Goal: Register for event/course

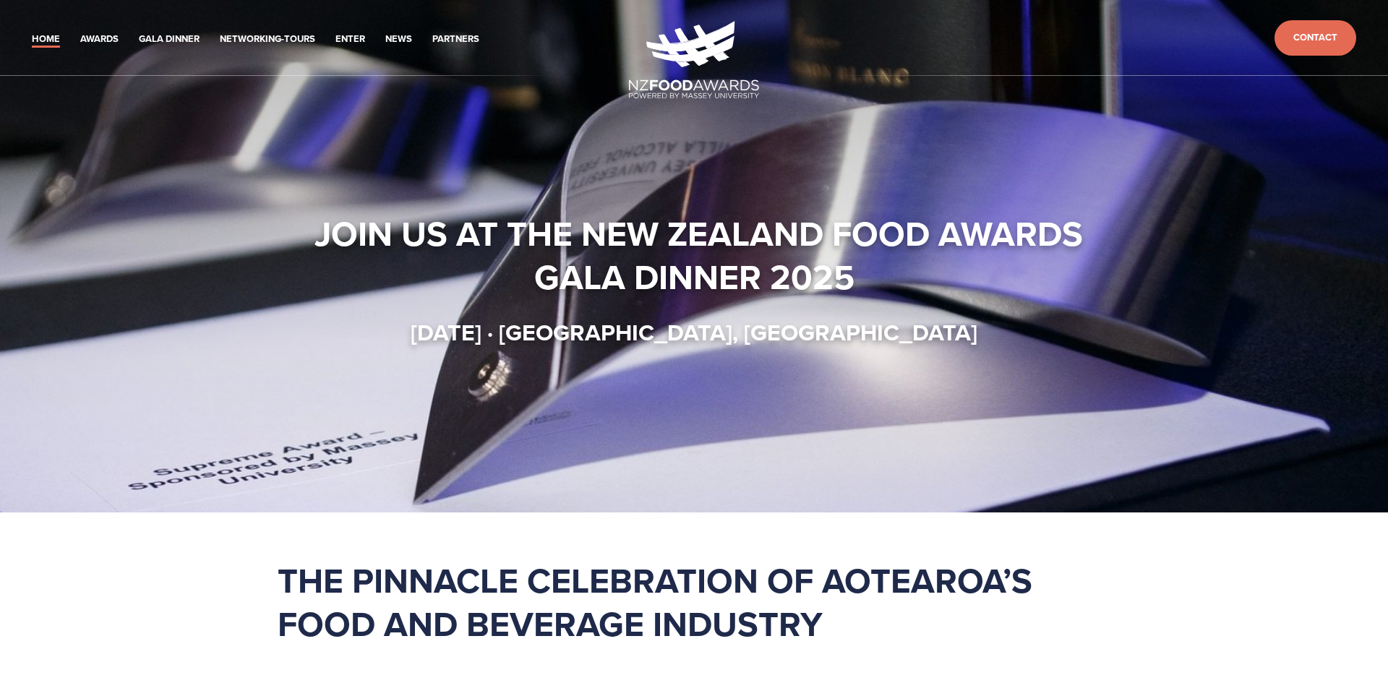
click at [228, 213] on div at bounding box center [694, 256] width 1388 height 512
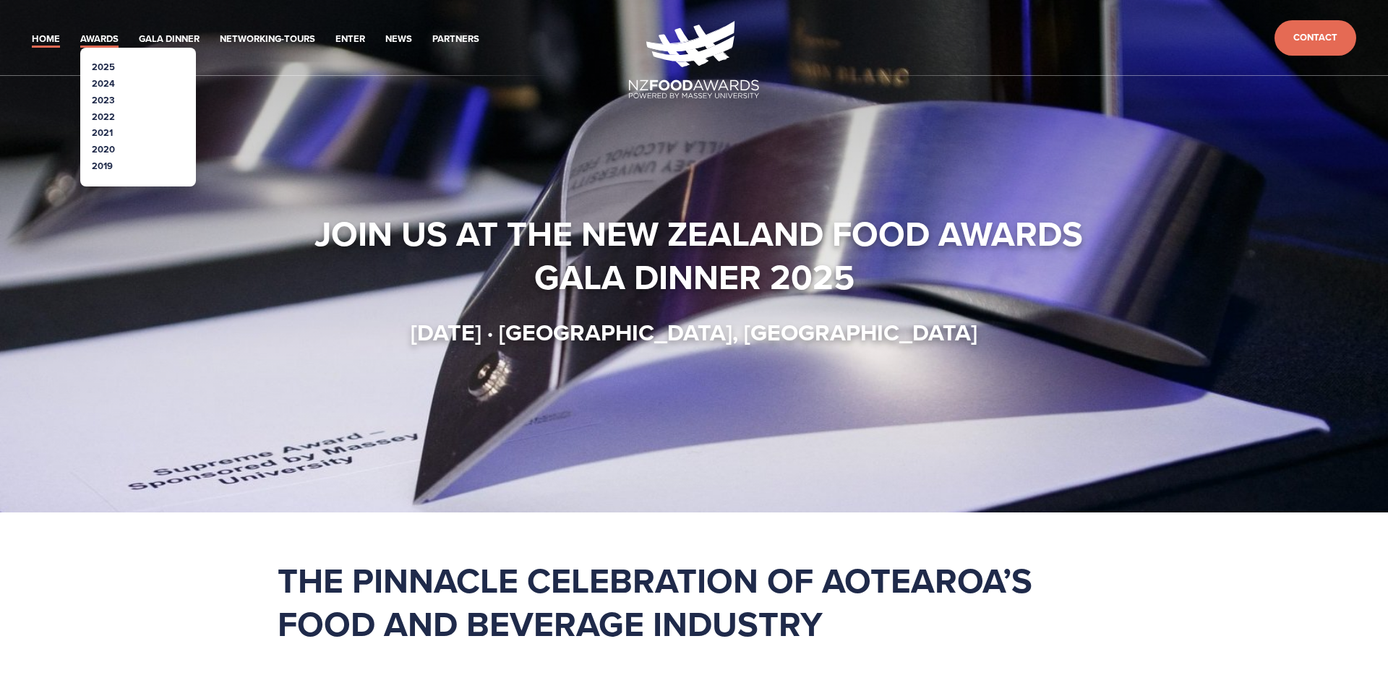
click at [111, 45] on link "Awards" at bounding box center [99, 39] width 38 height 17
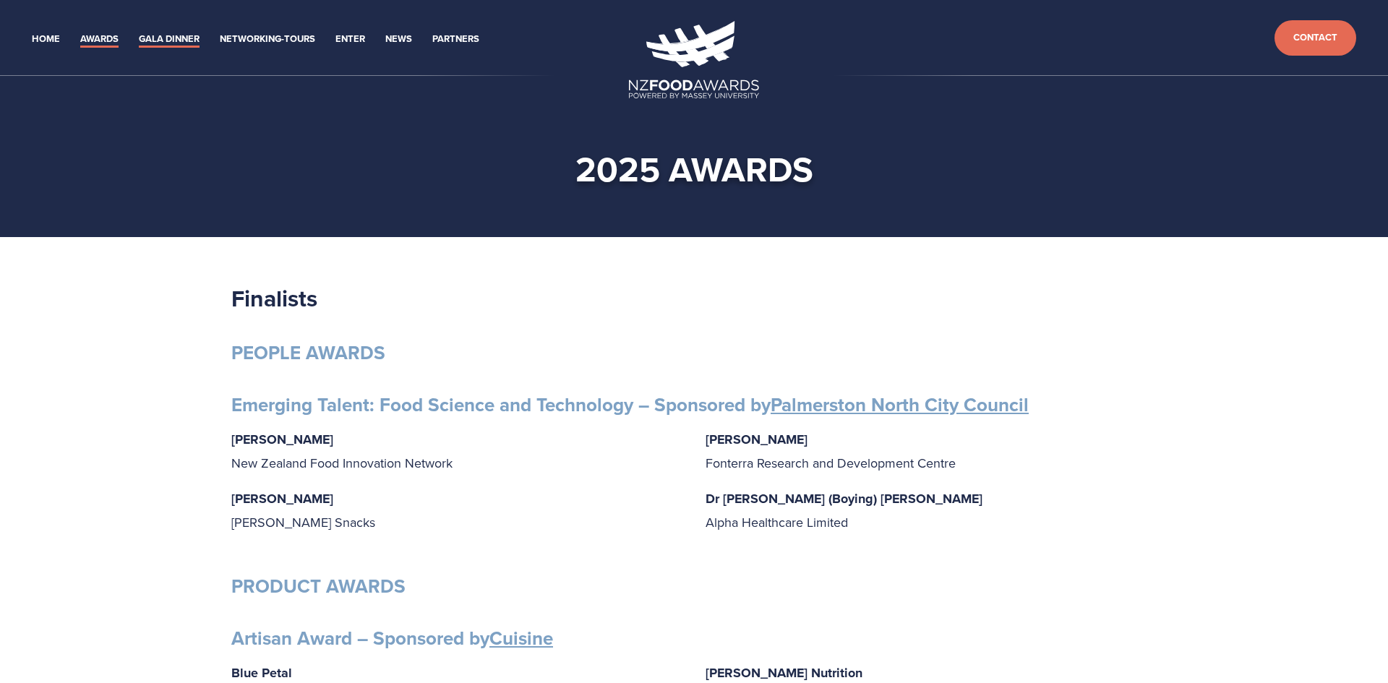
click at [165, 40] on link "Gala Dinner" at bounding box center [169, 39] width 61 height 17
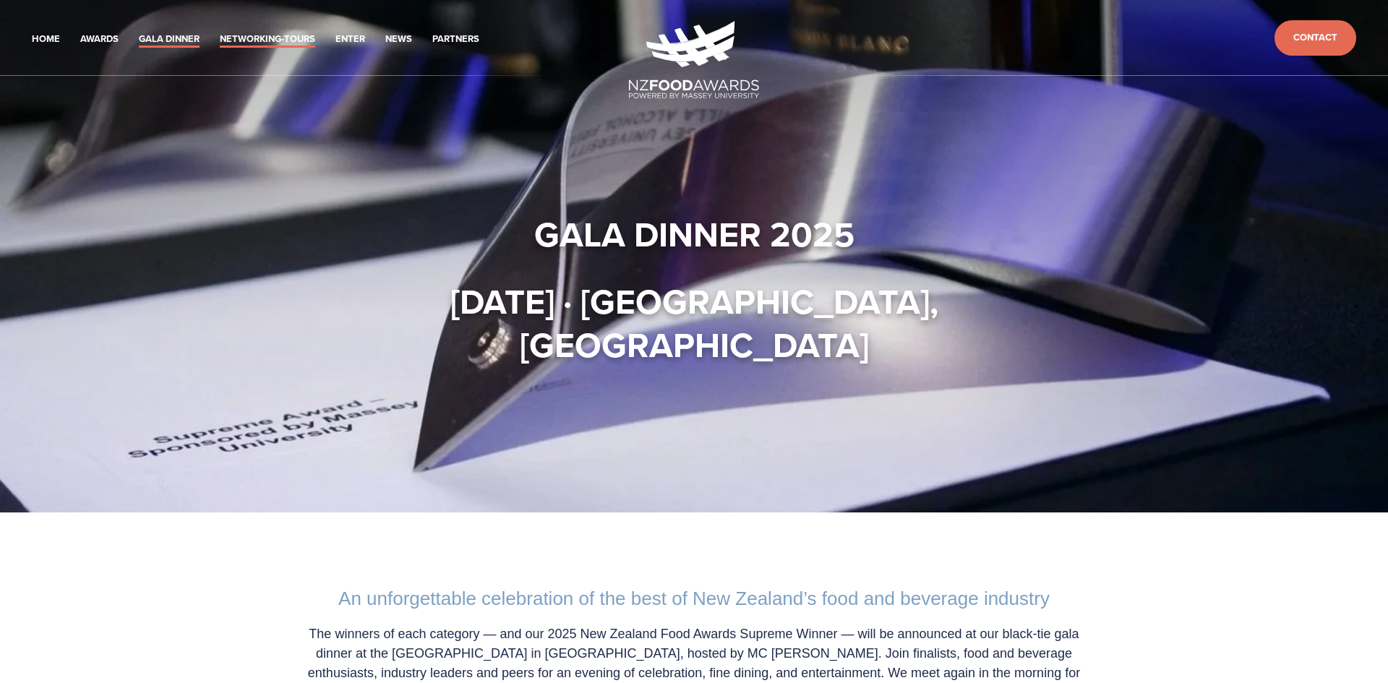
click at [279, 31] on link "Networking-Tours" at bounding box center [267, 39] width 95 height 17
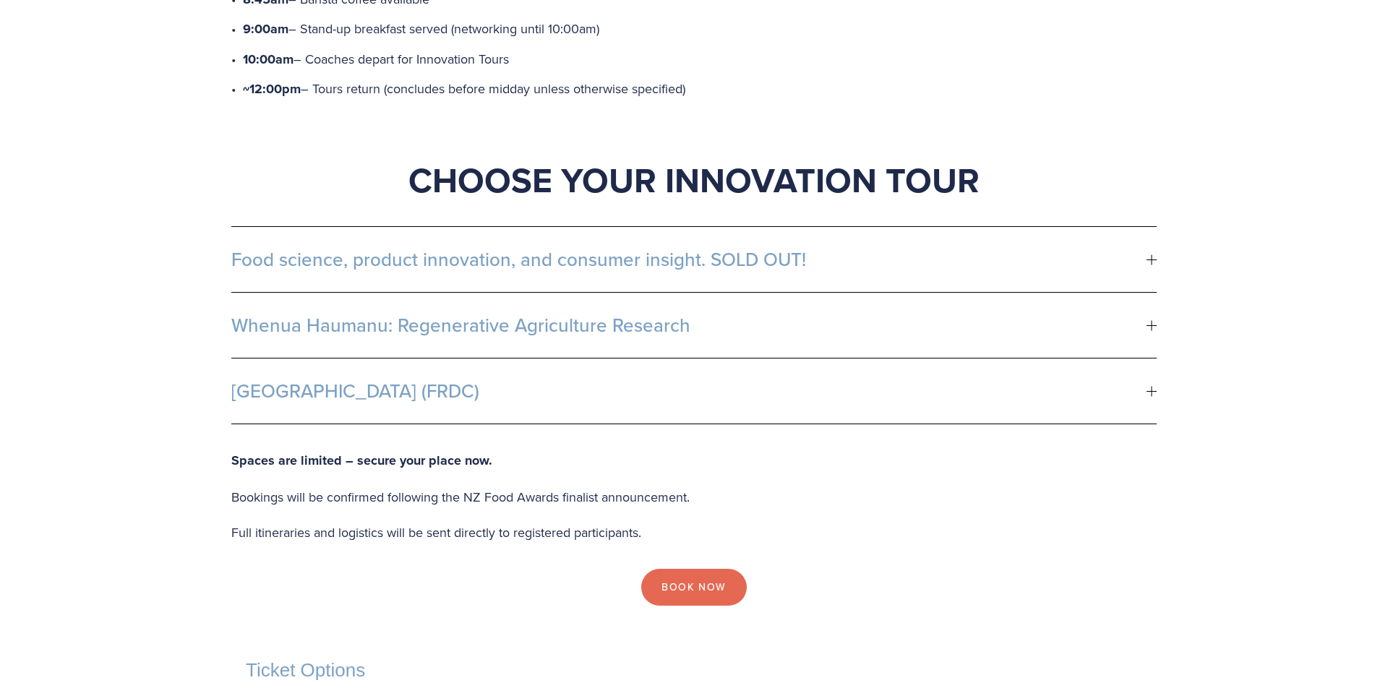
scroll to position [780, 0]
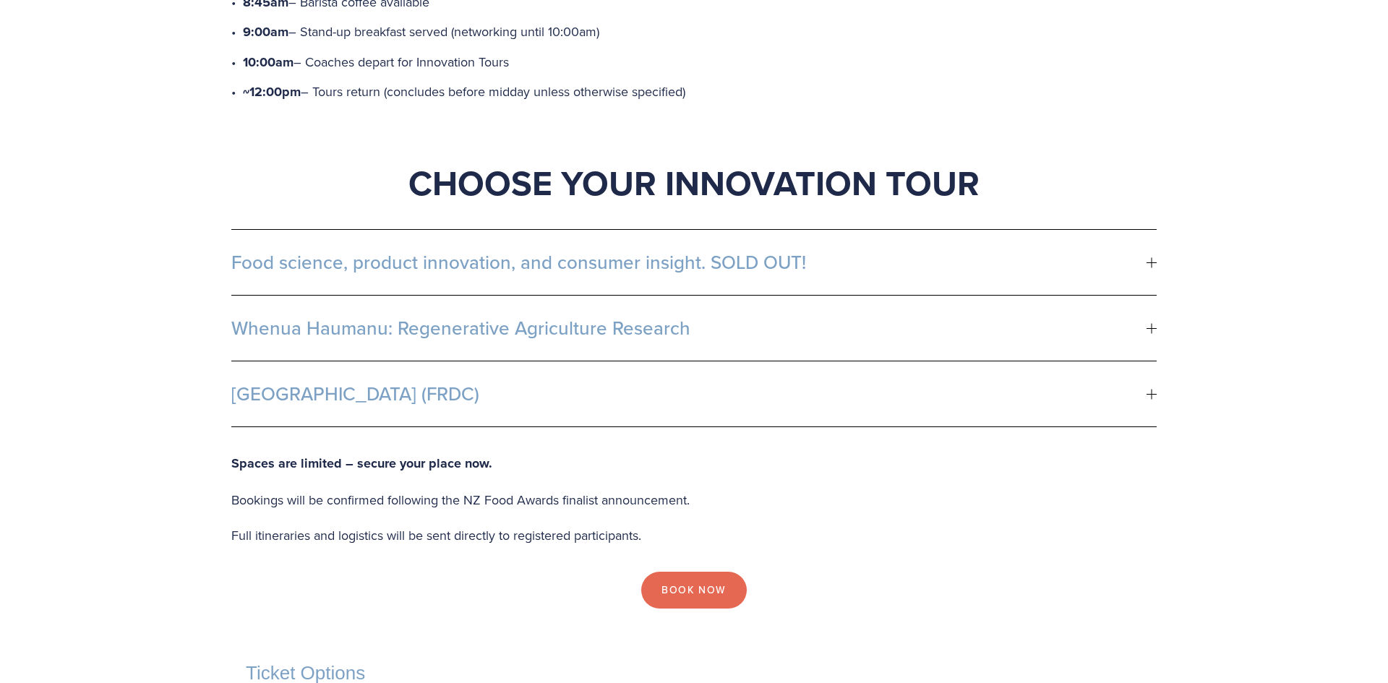
click at [330, 230] on button "Food science, product innovation, and consumer insight. SOLD OUT!" at bounding box center [693, 262] width 925 height 65
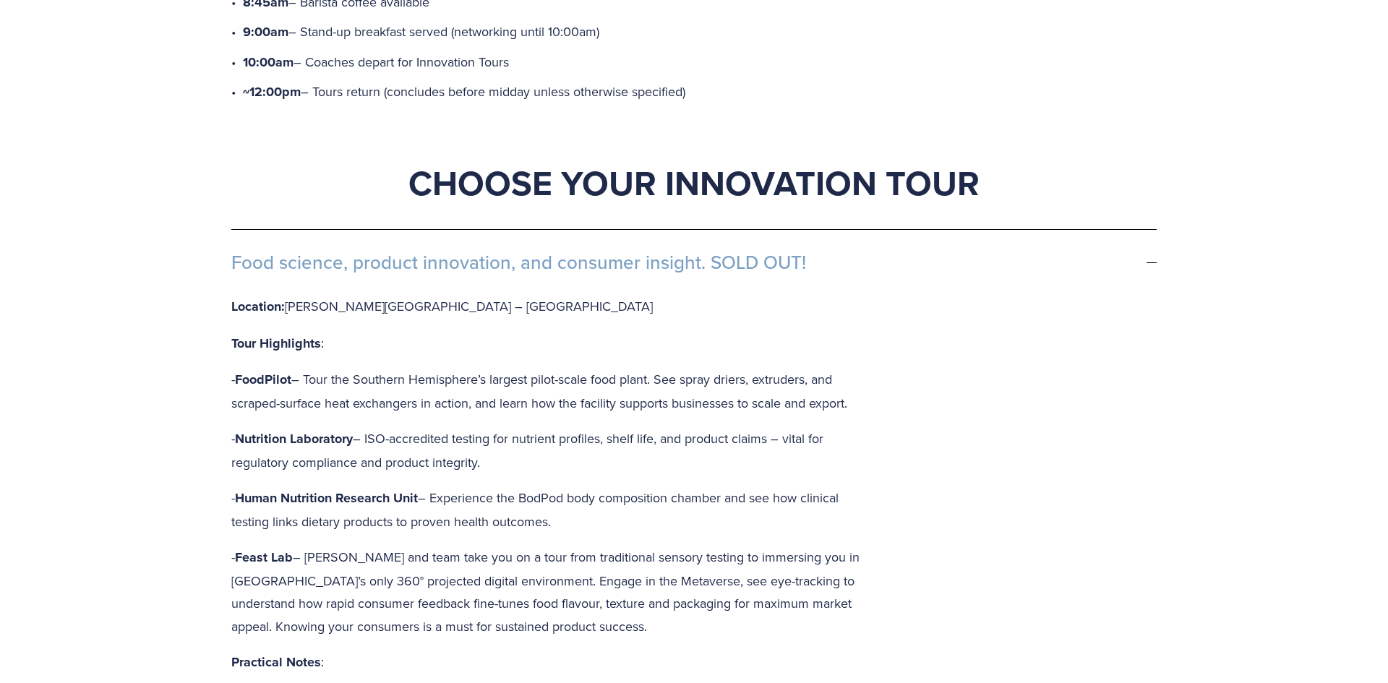
click at [330, 230] on button "Food science, product innovation, and consumer insight. SOLD OUT!" at bounding box center [693, 262] width 925 height 65
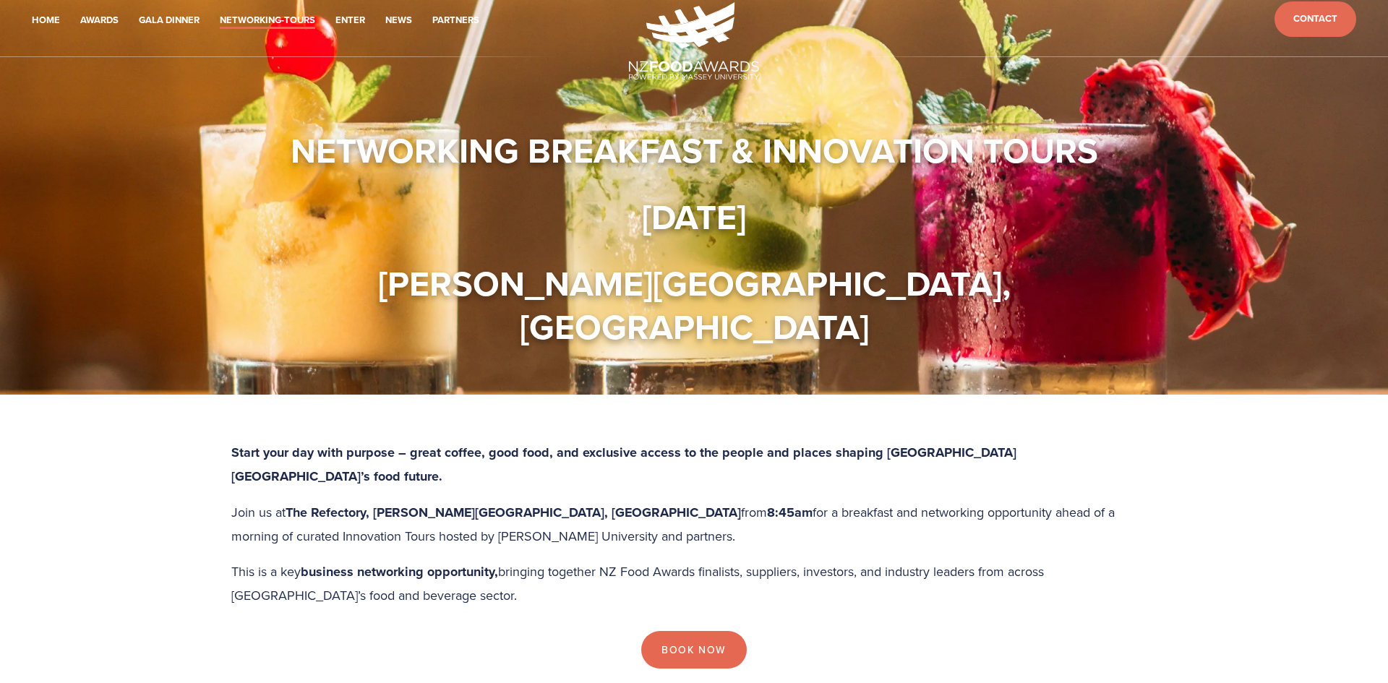
scroll to position [0, 0]
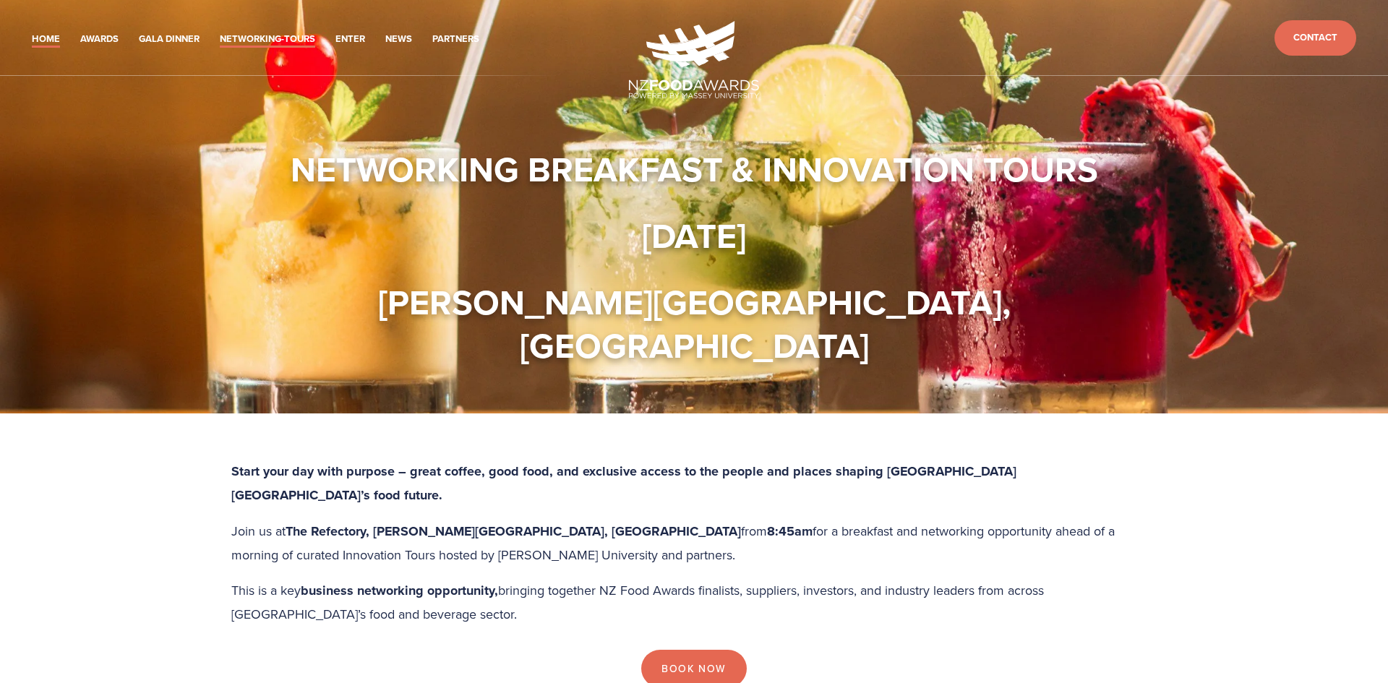
click at [46, 43] on link "Home" at bounding box center [46, 39] width 28 height 17
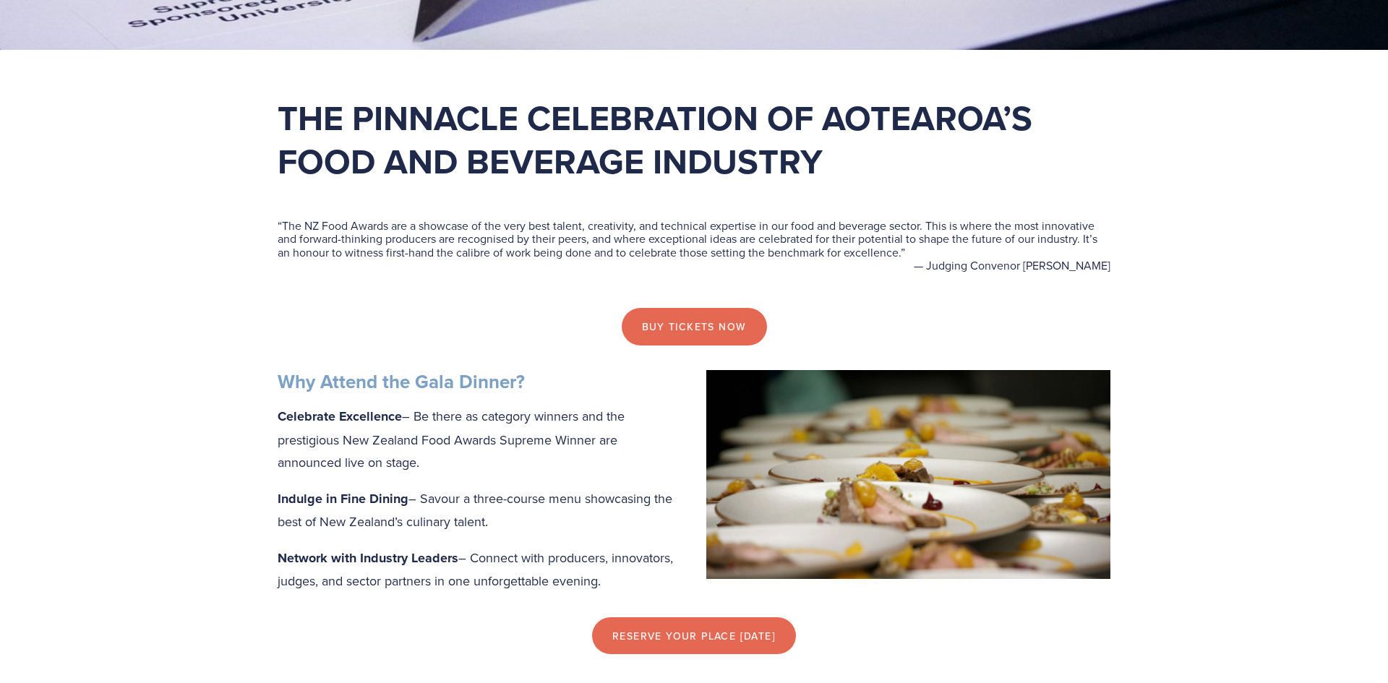
scroll to position [491, 0]
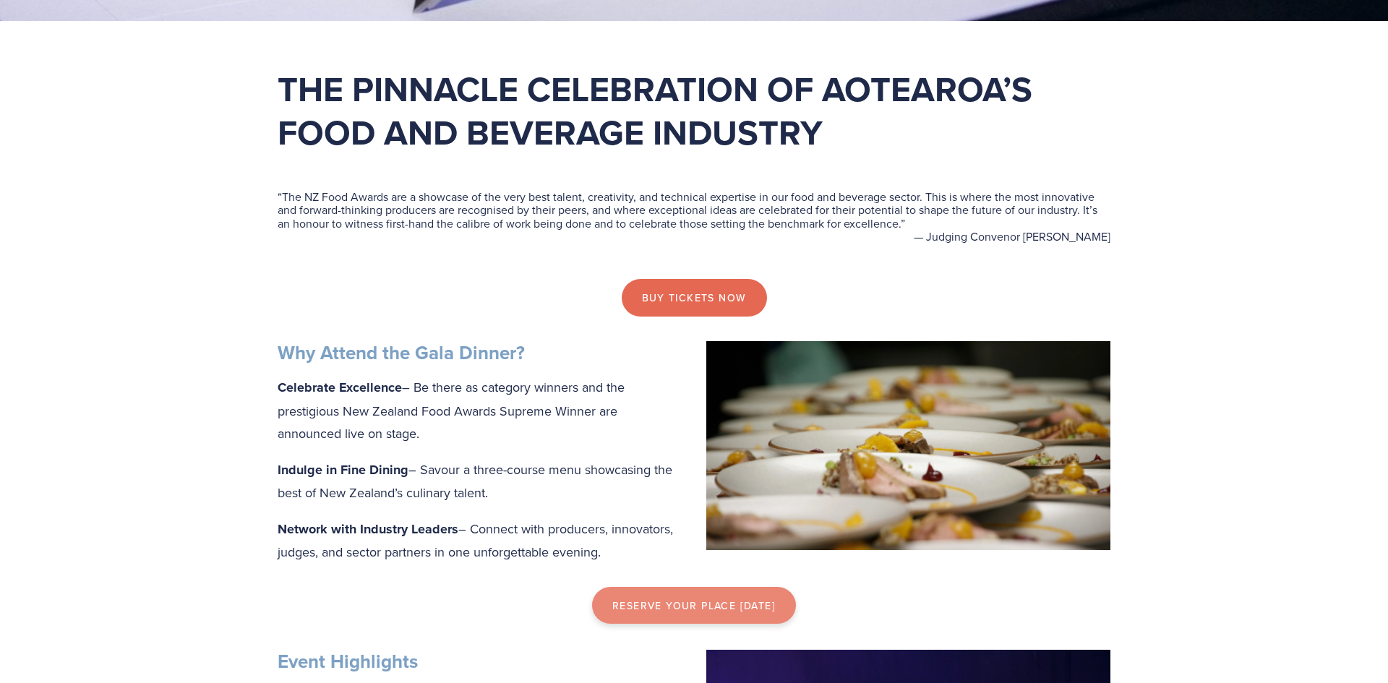
click at [655, 611] on link "reserve your place [DATE]" at bounding box center [694, 606] width 204 height 38
